Goal: Task Accomplishment & Management: Complete application form

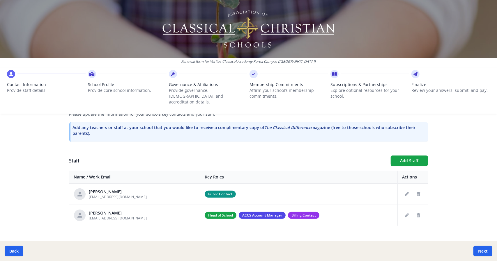
scroll to position [176, 0]
